Goal: Transaction & Acquisition: Purchase product/service

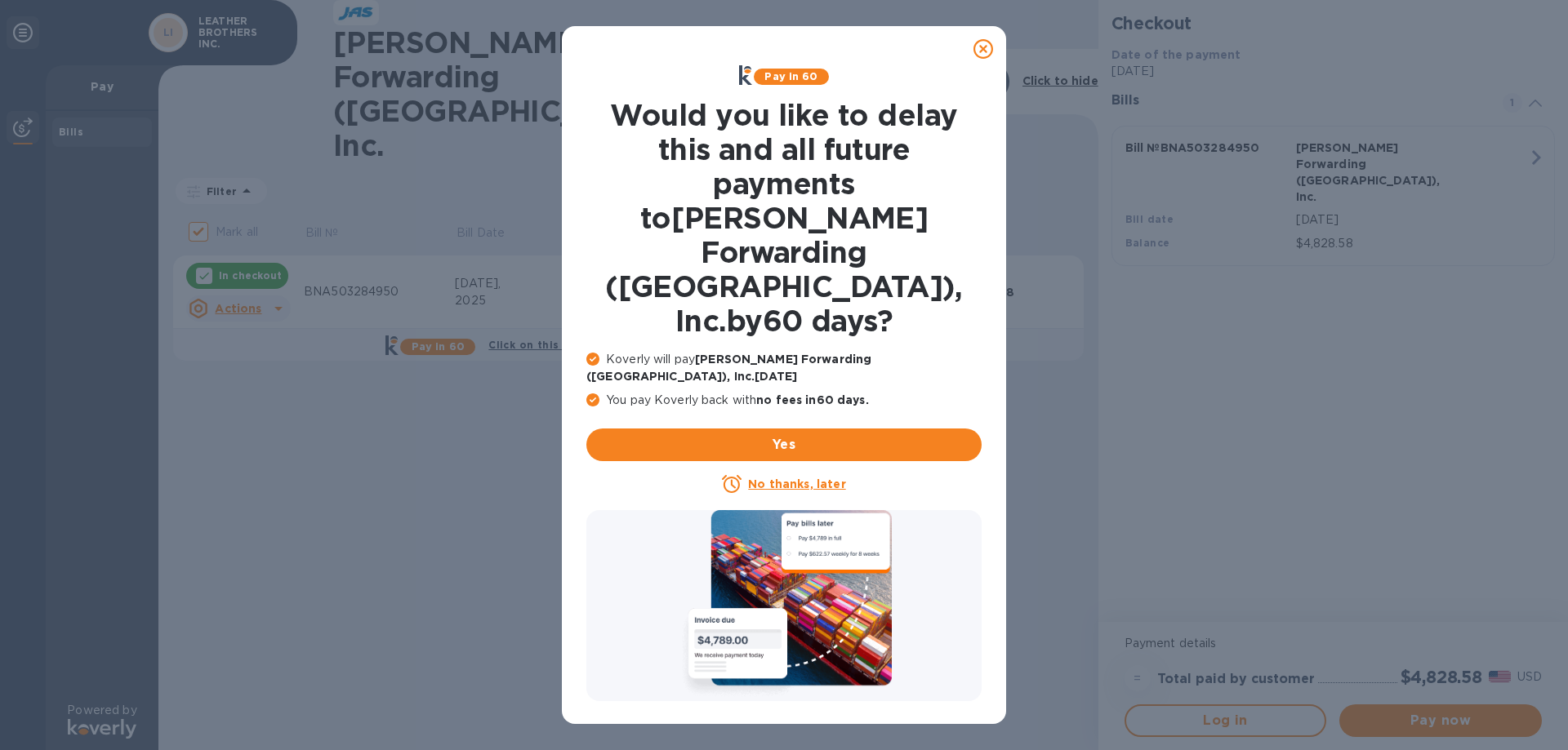
click at [796, 478] on u "No thanks, later" at bounding box center [796, 484] width 97 height 13
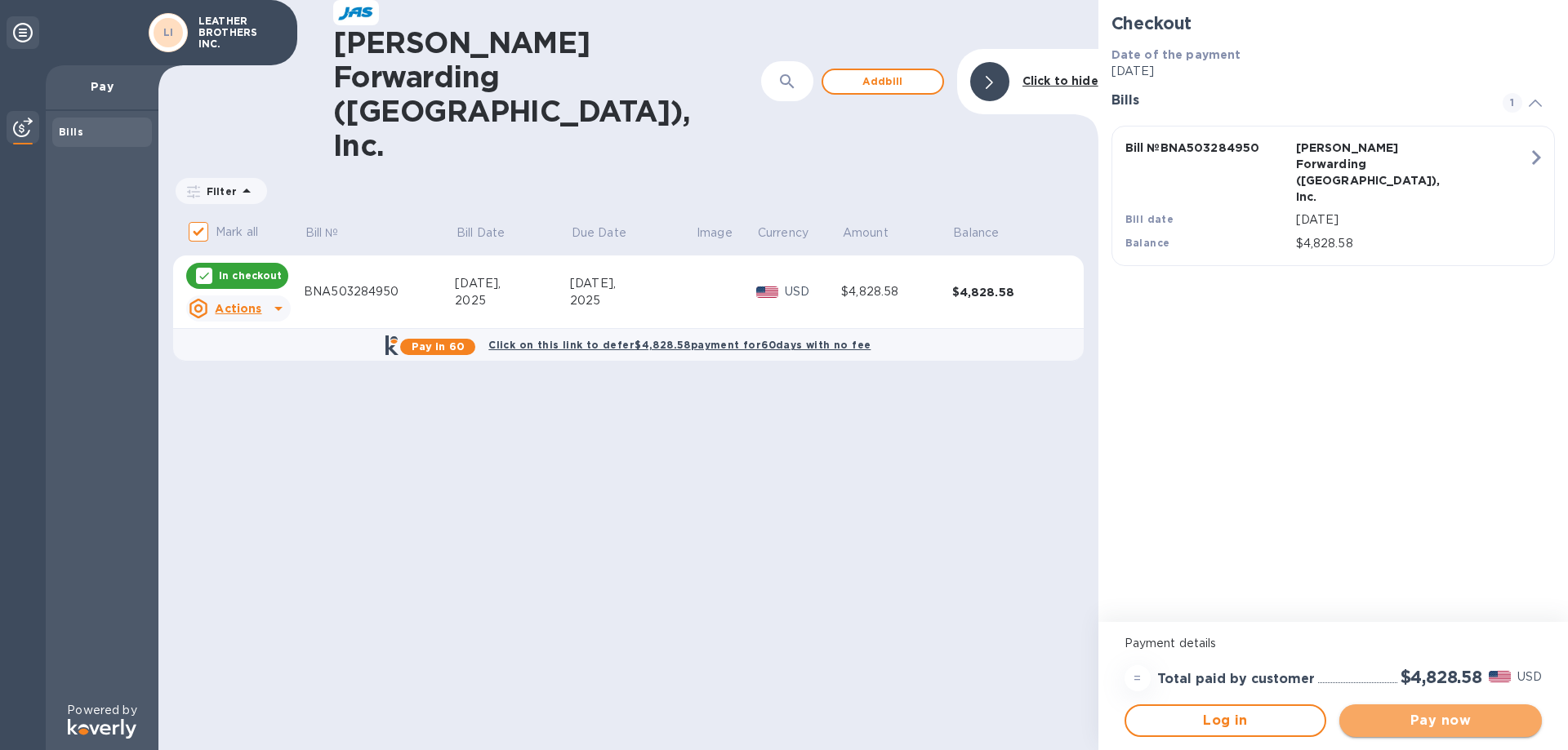
click at [1469, 725] on span "Pay now" at bounding box center [1440, 720] width 176 height 19
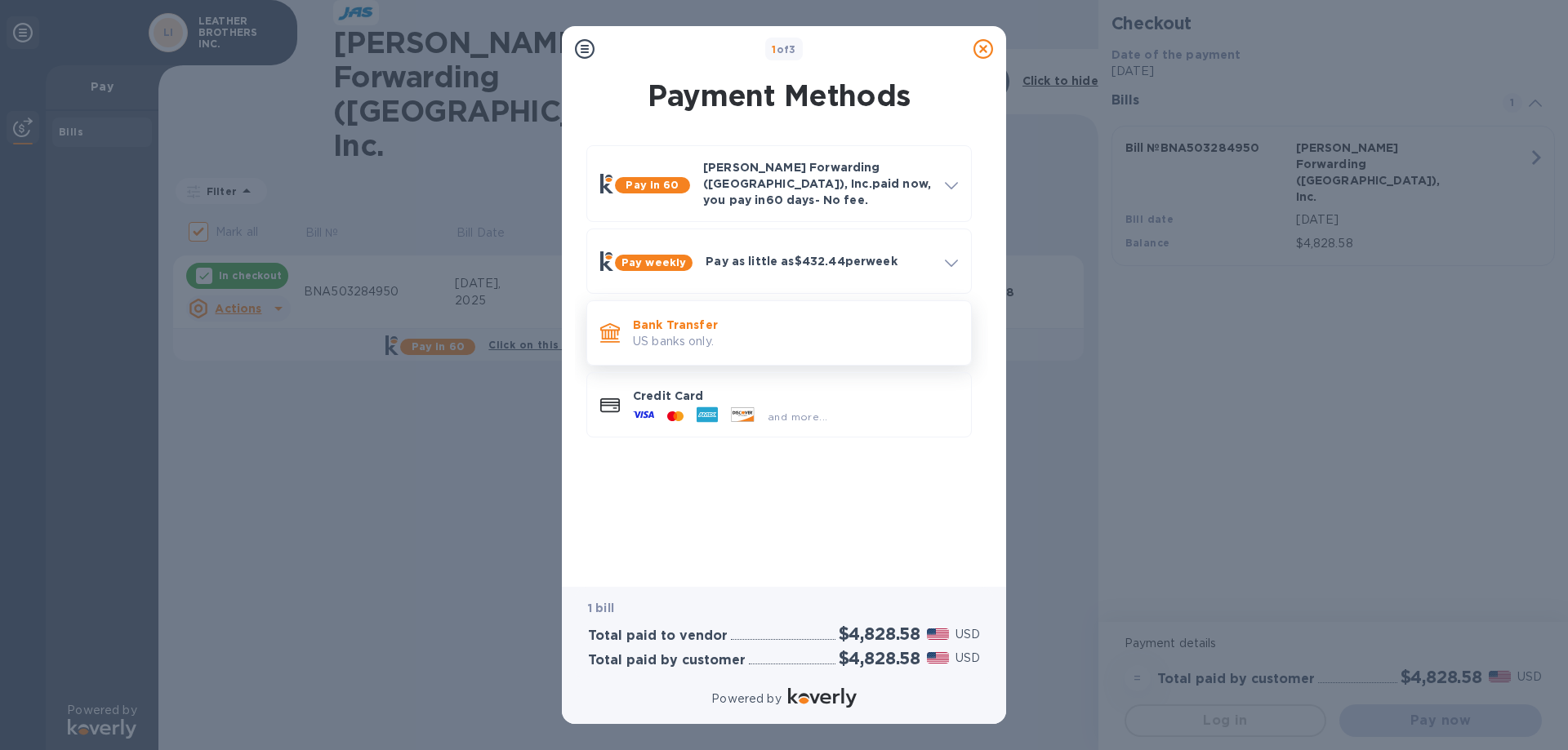
click at [671, 333] on p "US banks only." at bounding box center [795, 342] width 325 height 18
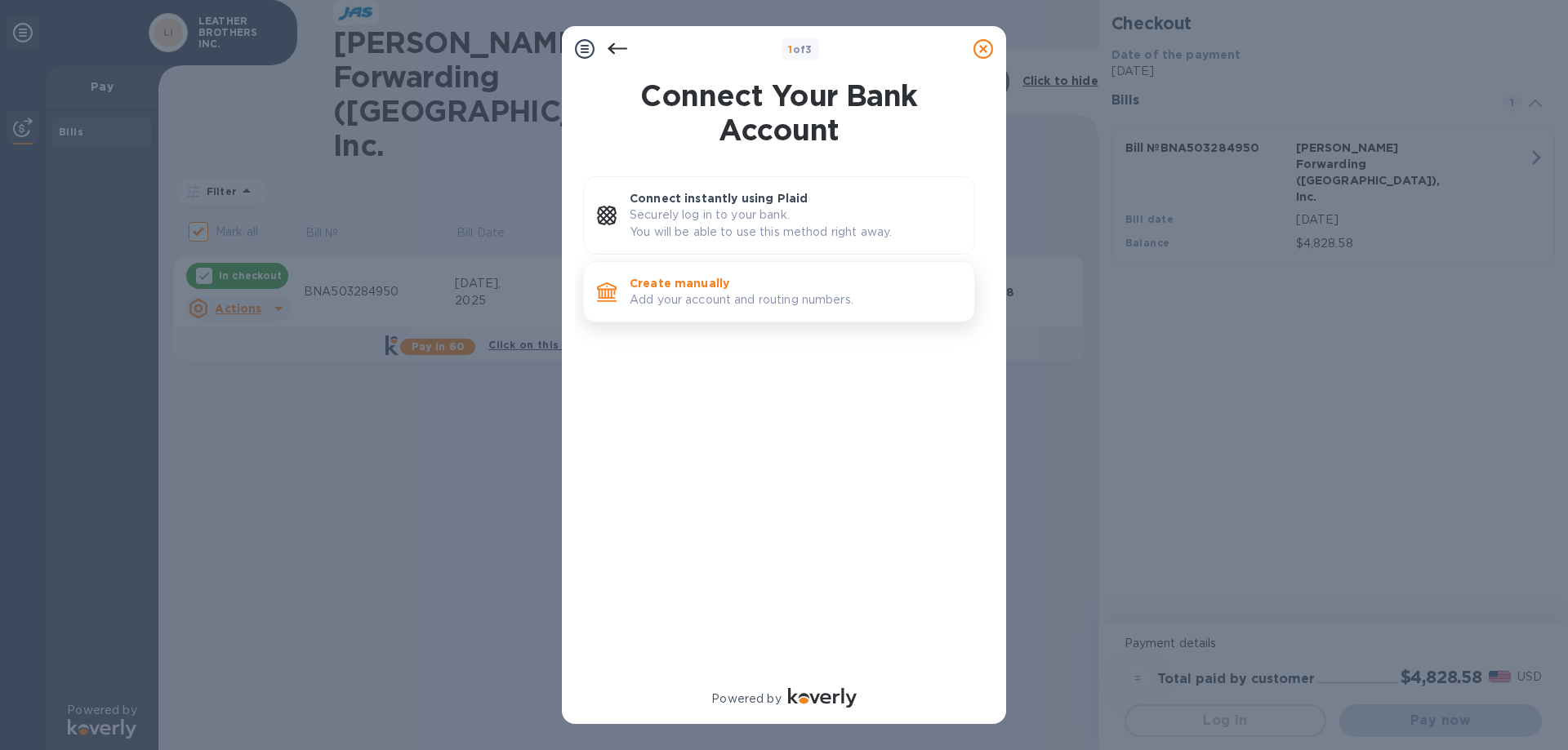
click at [685, 292] on p "Add your account and routing numbers." at bounding box center [795, 300] width 332 height 18
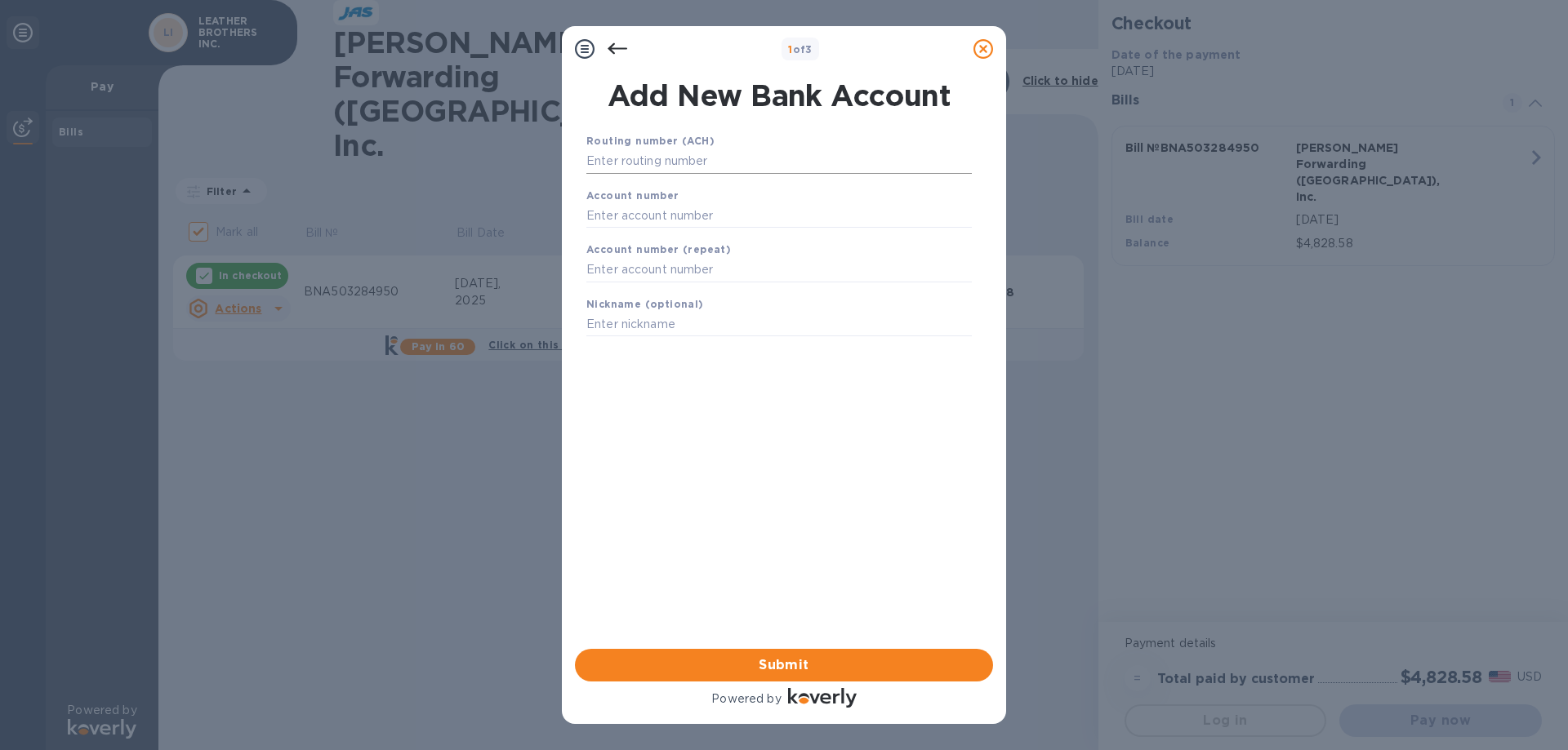
click at [663, 161] on input "text" at bounding box center [779, 162] width 385 height 25
type input "082902757"
click at [627, 235] on input "text" at bounding box center [779, 236] width 385 height 25
type input "0502006442"
click at [638, 296] on input "text" at bounding box center [779, 291] width 385 height 25
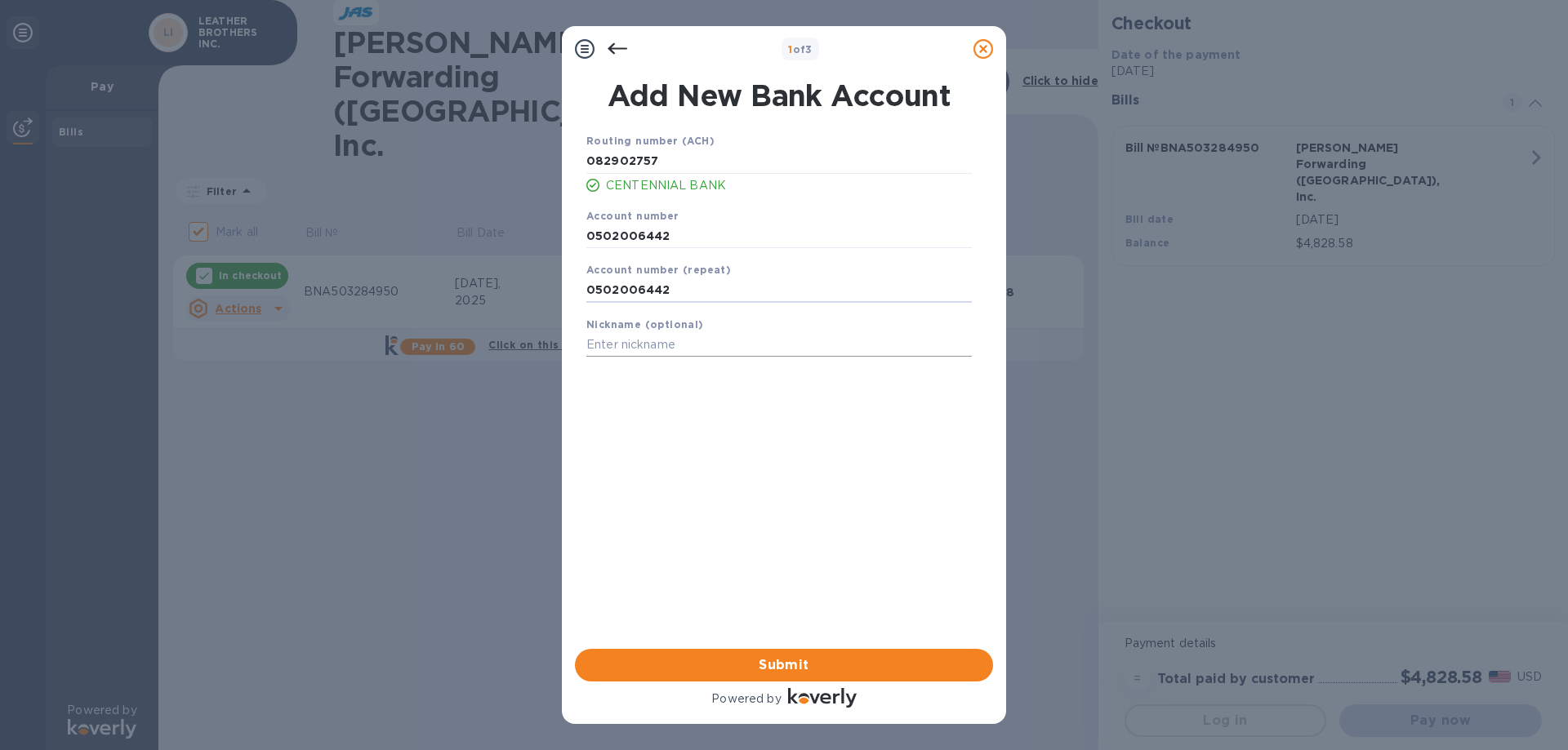
type input "0502006442"
click at [643, 335] on input "text" at bounding box center [779, 346] width 385 height 25
type input "o"
type input "OPERATING"
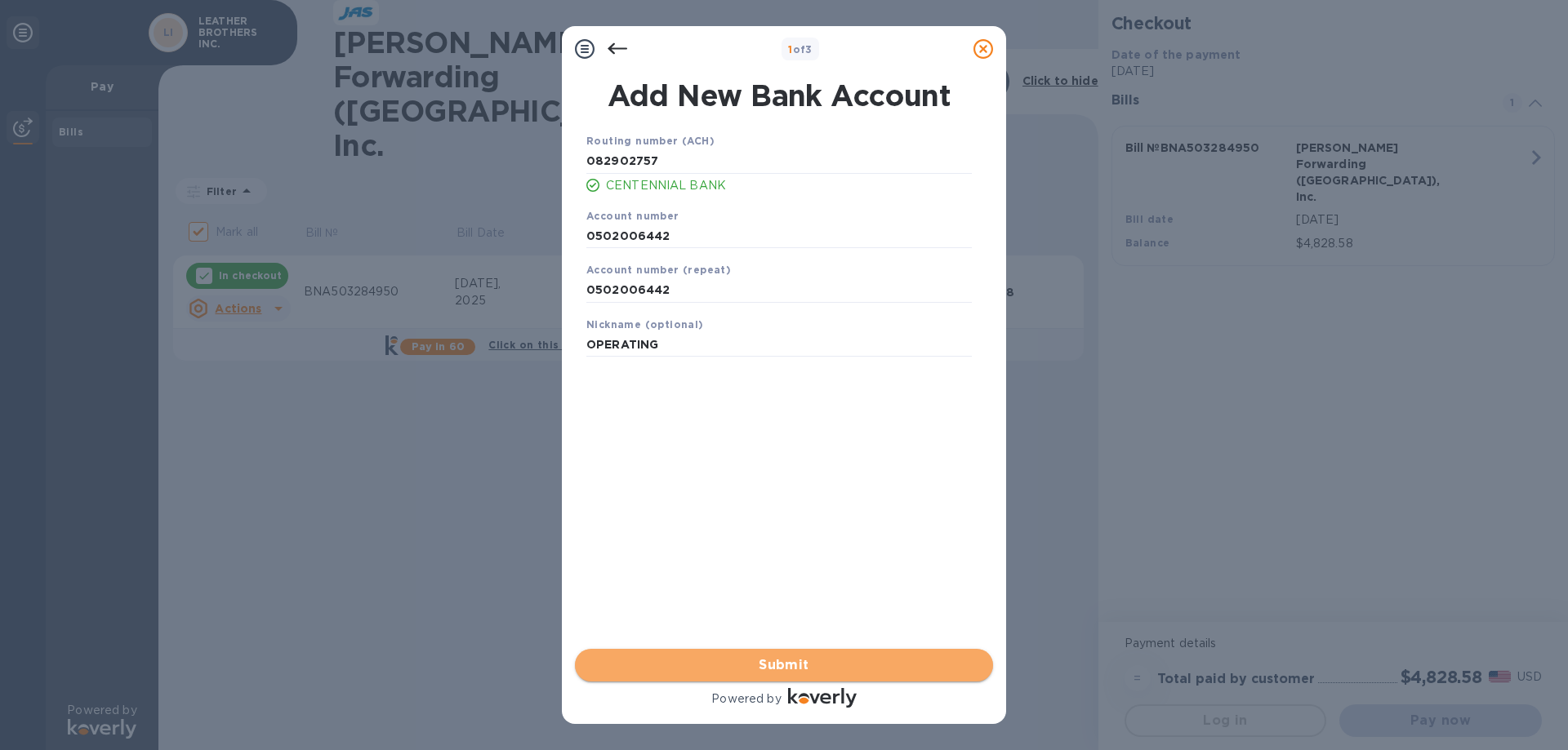
click at [772, 672] on span "Submit" at bounding box center [784, 665] width 392 height 19
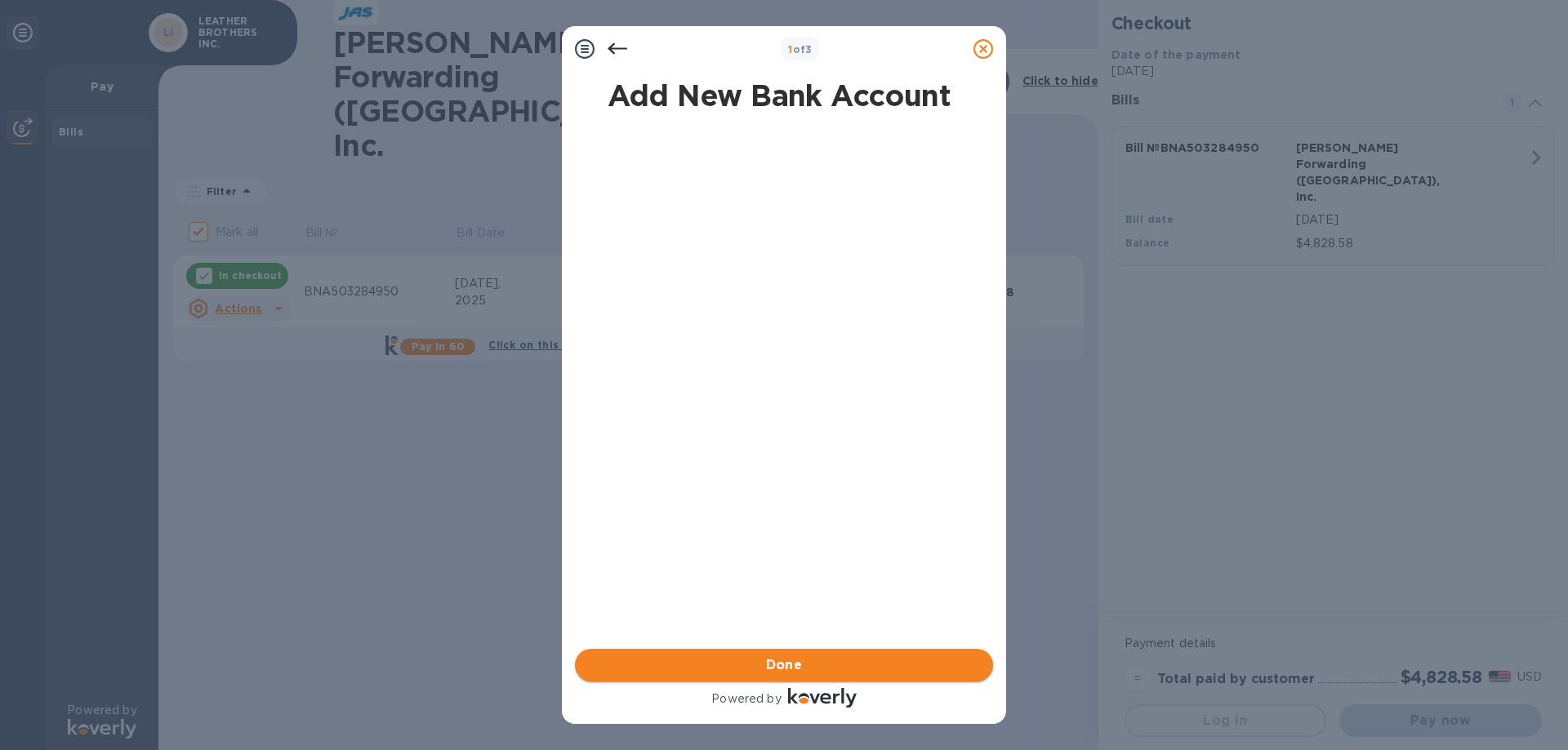
click at [784, 667] on span "Done" at bounding box center [784, 665] width 37 height 19
